Goal: Navigation & Orientation: Find specific page/section

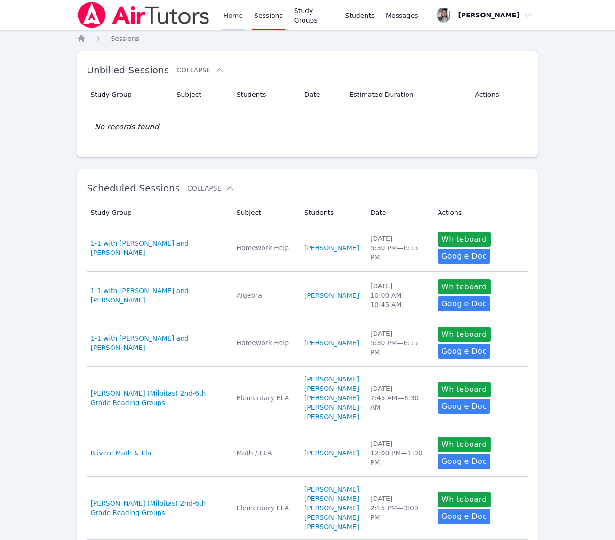
click at [235, 15] on link "Home" at bounding box center [233, 15] width 23 height 30
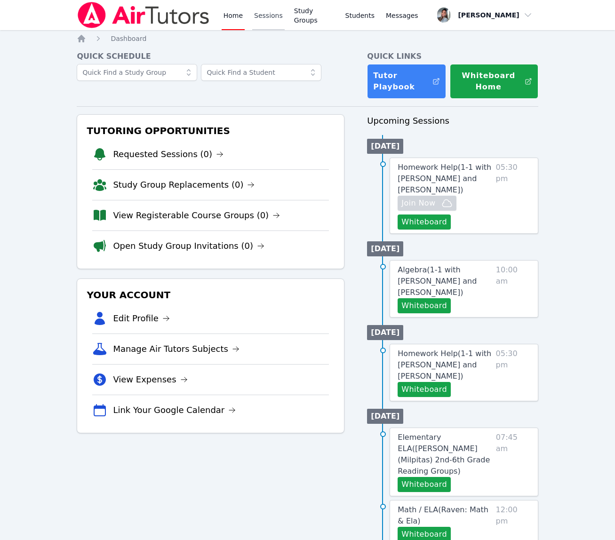
click at [281, 22] on link "Sessions" at bounding box center [268, 15] width 32 height 30
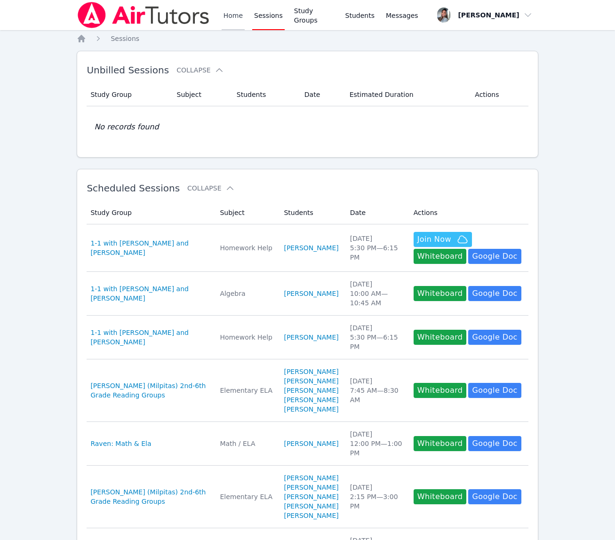
click at [233, 16] on link "Home" at bounding box center [233, 15] width 23 height 30
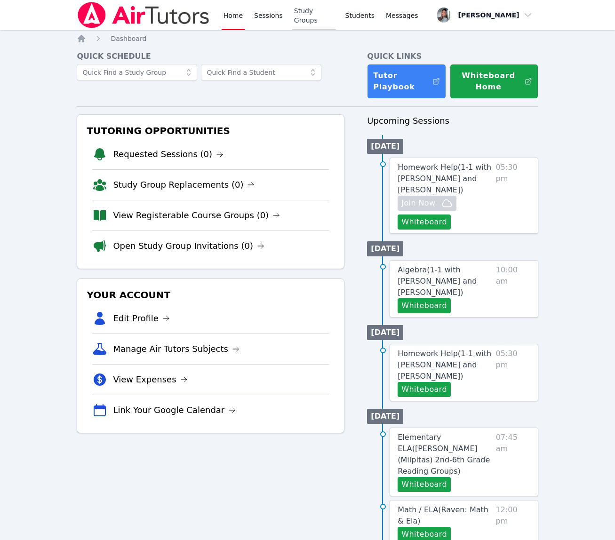
click at [301, 17] on link "Study Groups" at bounding box center [314, 15] width 44 height 30
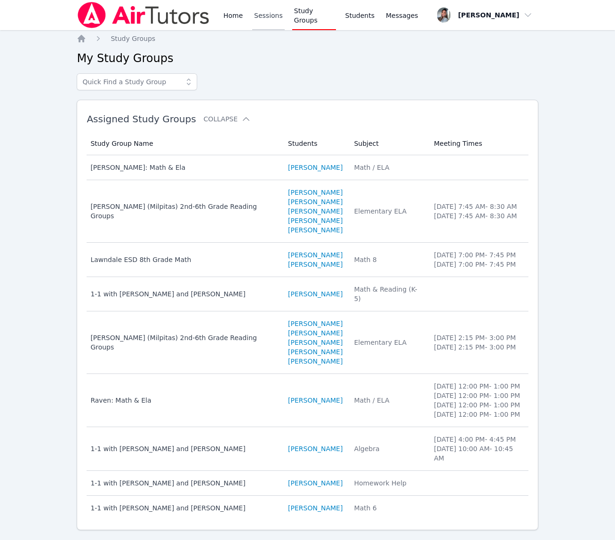
click at [270, 17] on link "Sessions" at bounding box center [268, 15] width 32 height 30
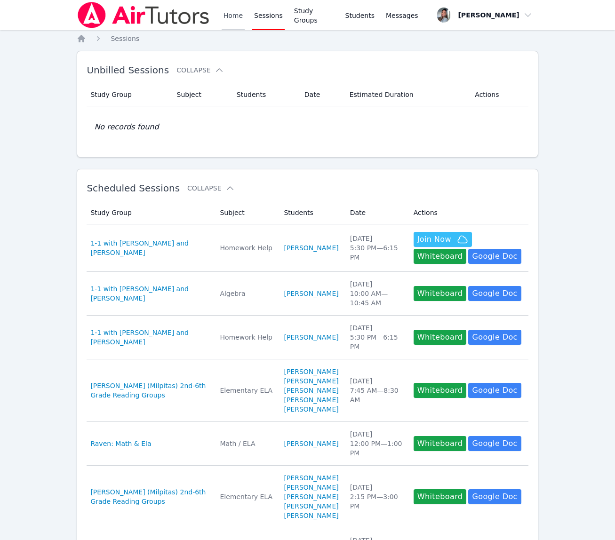
click at [236, 18] on link "Home" at bounding box center [233, 15] width 23 height 30
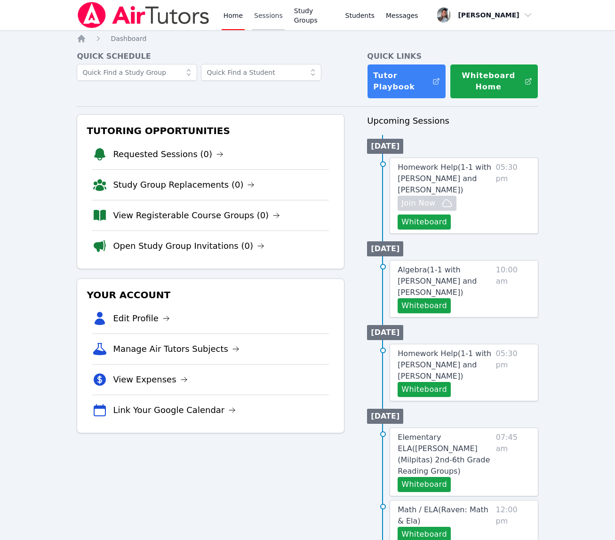
click at [279, 20] on link "Sessions" at bounding box center [268, 15] width 32 height 30
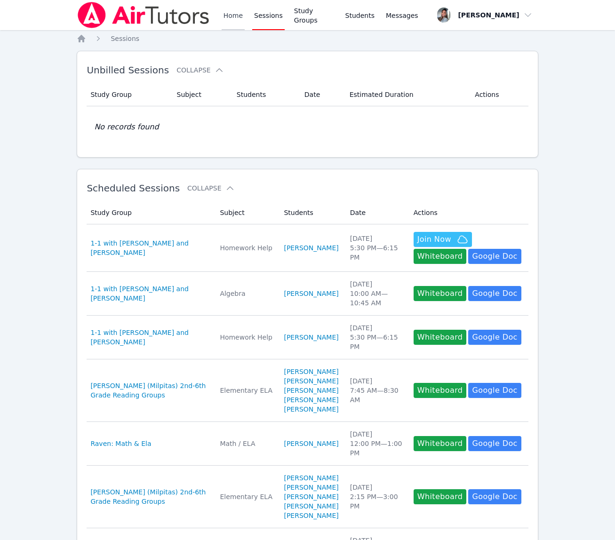
click at [231, 16] on link "Home" at bounding box center [233, 15] width 23 height 30
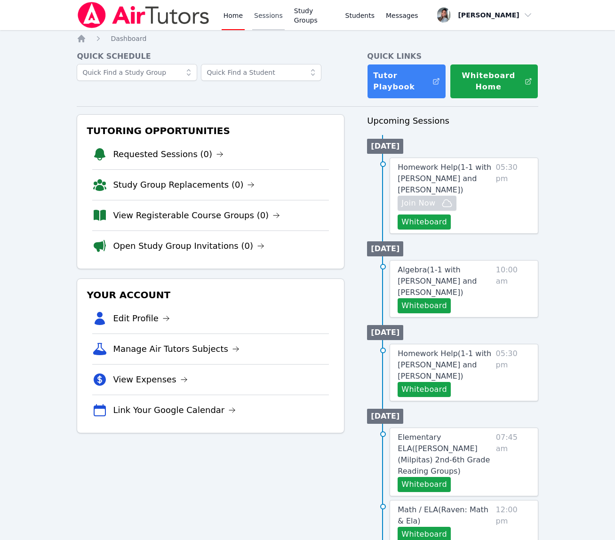
click at [270, 23] on link "Sessions" at bounding box center [268, 15] width 32 height 30
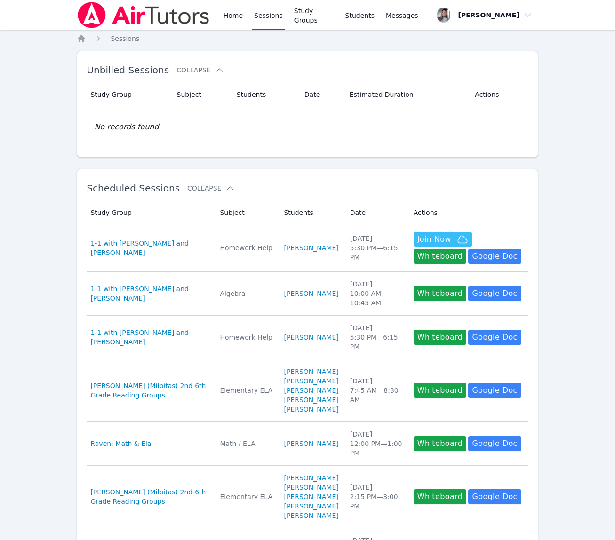
click at [218, 17] on div "Home Sessions Study Groups Students Messages" at bounding box center [248, 15] width 343 height 30
click at [227, 16] on link "Home" at bounding box center [233, 15] width 23 height 30
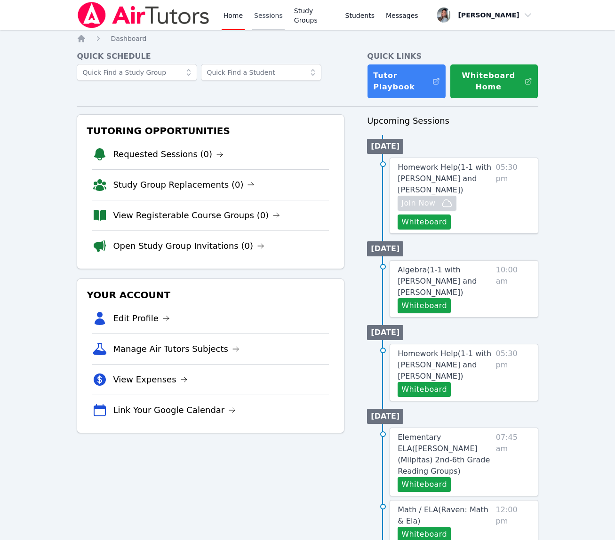
click at [262, 18] on link "Sessions" at bounding box center [268, 15] width 32 height 30
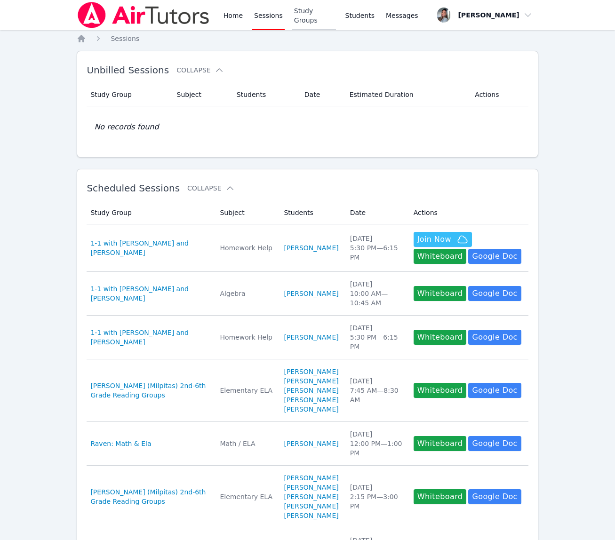
click at [307, 24] on link "Study Groups" at bounding box center [314, 15] width 44 height 30
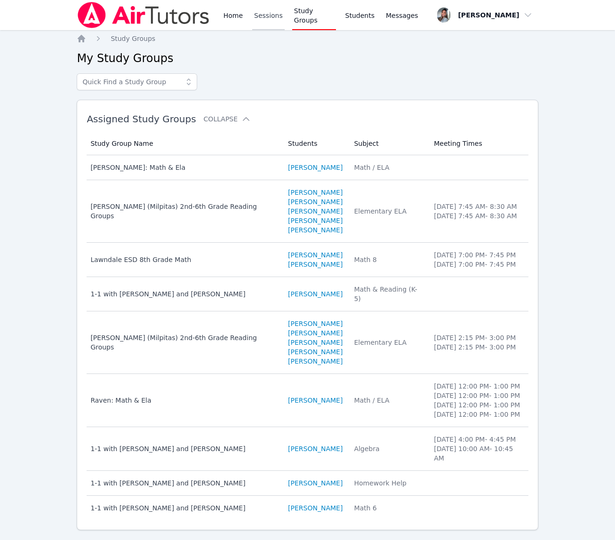
click at [277, 21] on link "Sessions" at bounding box center [268, 15] width 32 height 30
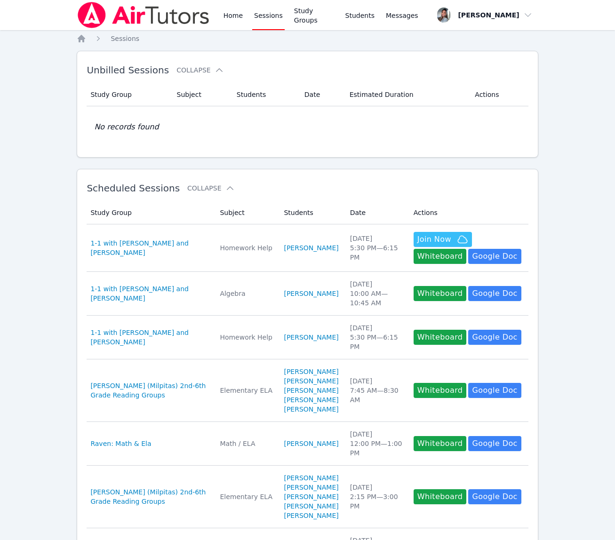
click at [220, 17] on div "Home Sessions Study Groups Students Messages" at bounding box center [248, 15] width 343 height 30
click at [230, 15] on link "Home" at bounding box center [233, 15] width 23 height 30
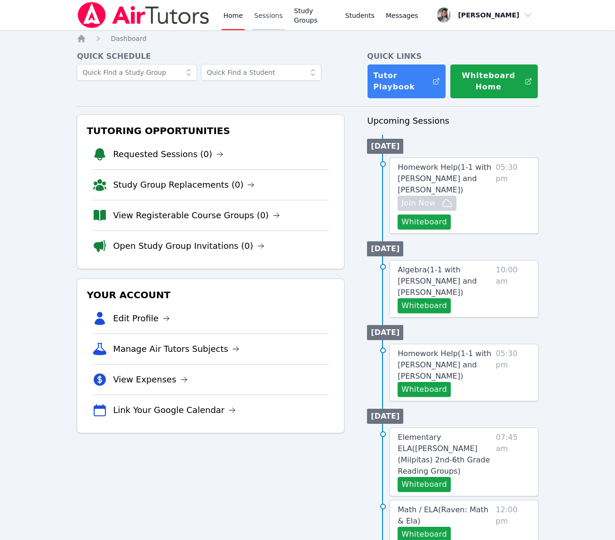
click at [276, 13] on link "Sessions" at bounding box center [268, 15] width 32 height 30
